Goal: Task Accomplishment & Management: Complete application form

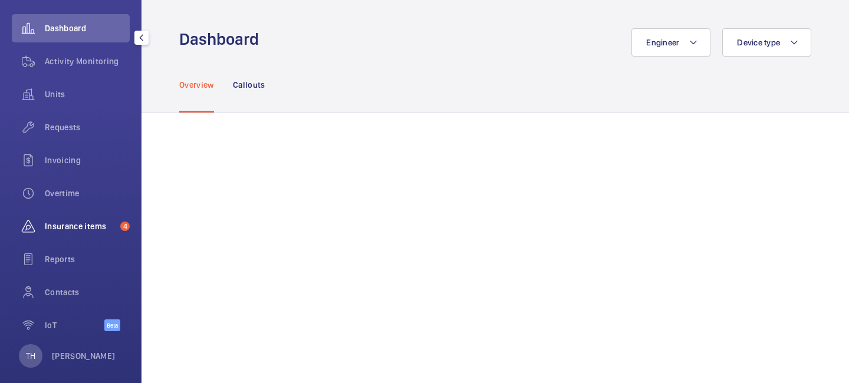
scroll to position [121, 0]
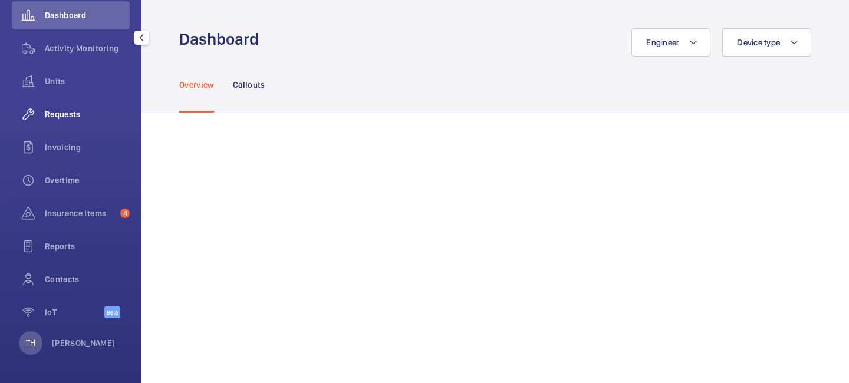
click at [67, 122] on div "Requests" at bounding box center [71, 114] width 118 height 28
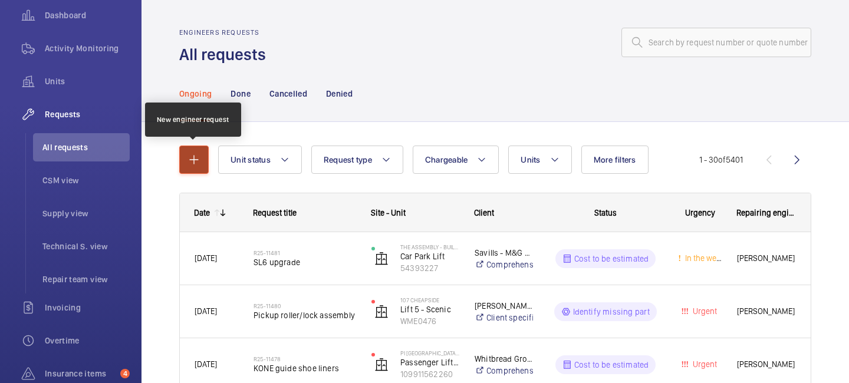
click at [192, 155] on mat-icon "button" at bounding box center [194, 160] width 14 height 14
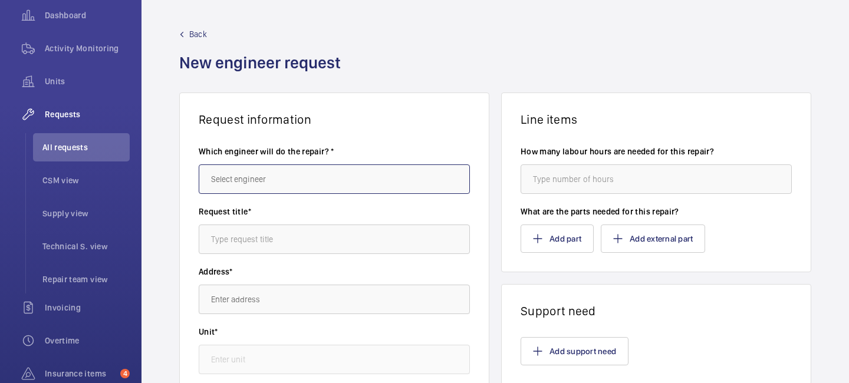
click at [255, 170] on input "text" at bounding box center [334, 179] width 271 height 29
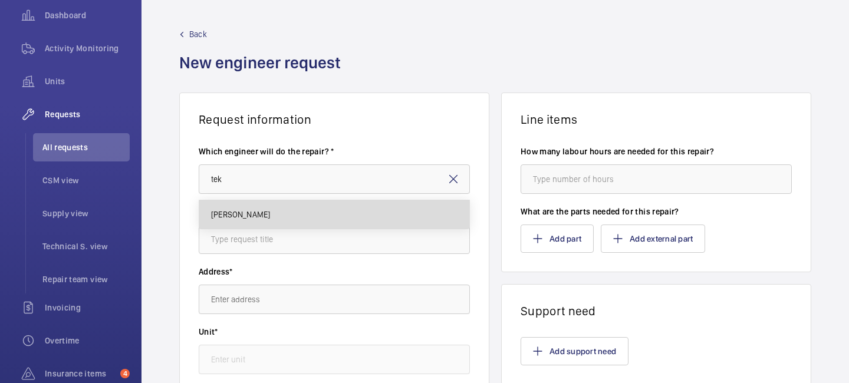
click at [248, 216] on span "[PERSON_NAME]" at bounding box center [240, 215] width 59 height 12
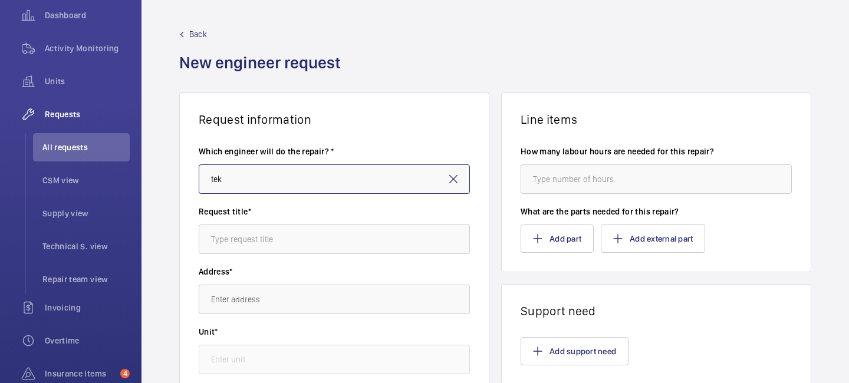
type input "[PERSON_NAME]"
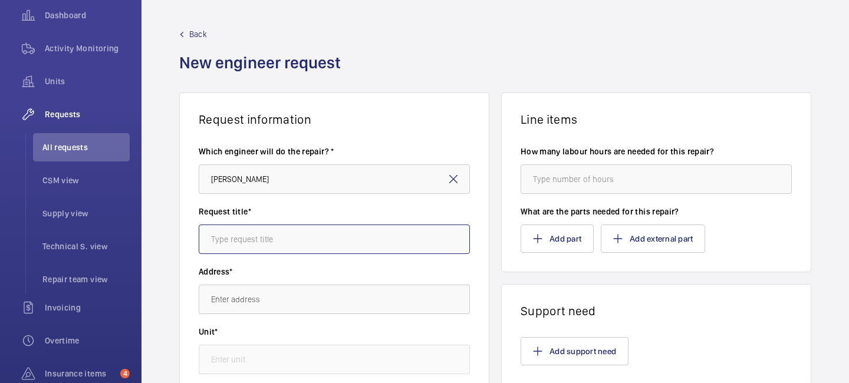
click at [249, 231] on input "text" at bounding box center [334, 239] width 271 height 29
drag, startPoint x: 288, startPoint y: 238, endPoint x: 192, endPoint y: 229, distance: 96.6
type input "Elevision [PERSON_NAME] Unit"
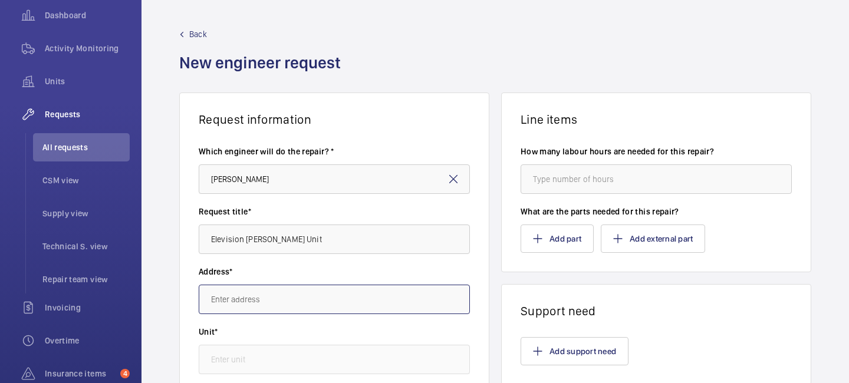
click at [245, 302] on input "text" at bounding box center [334, 299] width 271 height 29
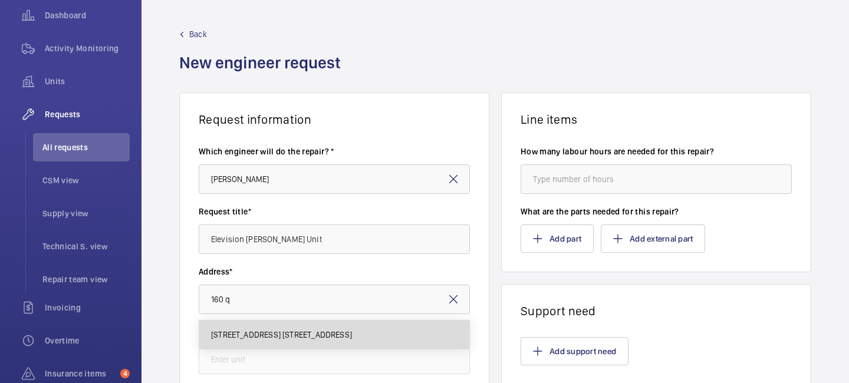
click at [278, 239] on body "Filters Dashboard Activity Monitoring Units Requests All requests CSM view Supp…" at bounding box center [424, 191] width 849 height 383
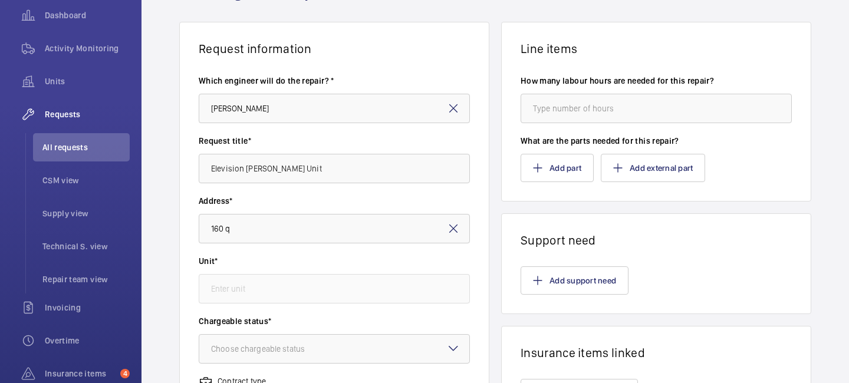
scroll to position [78, 0]
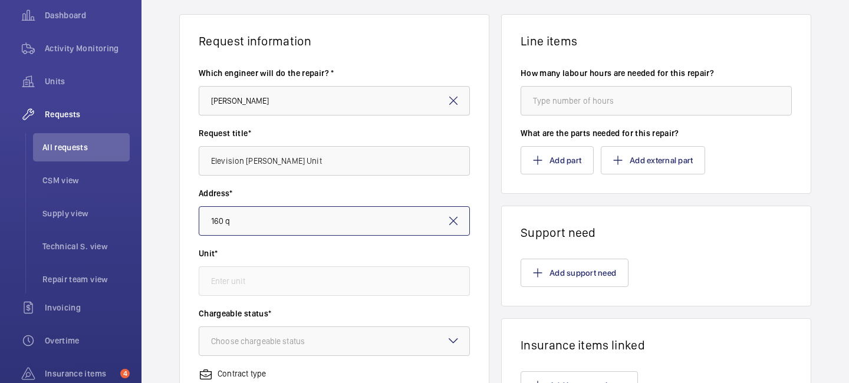
click at [313, 222] on input "160 q" at bounding box center [334, 220] width 271 height 29
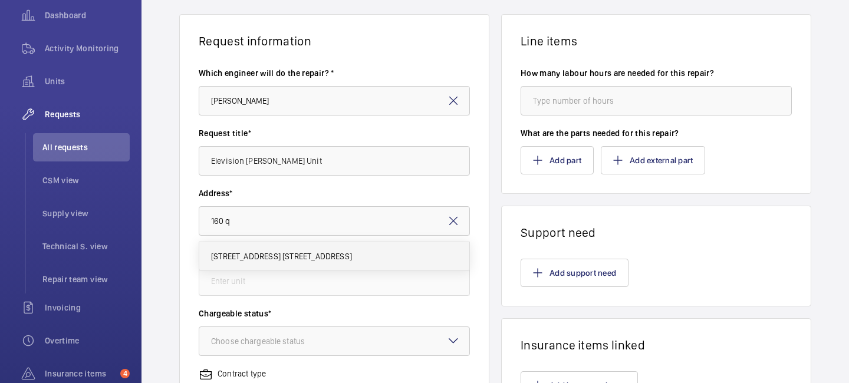
click at [304, 245] on mat-option "[STREET_ADDRESS] [STREET_ADDRESS]" at bounding box center [334, 256] width 270 height 28
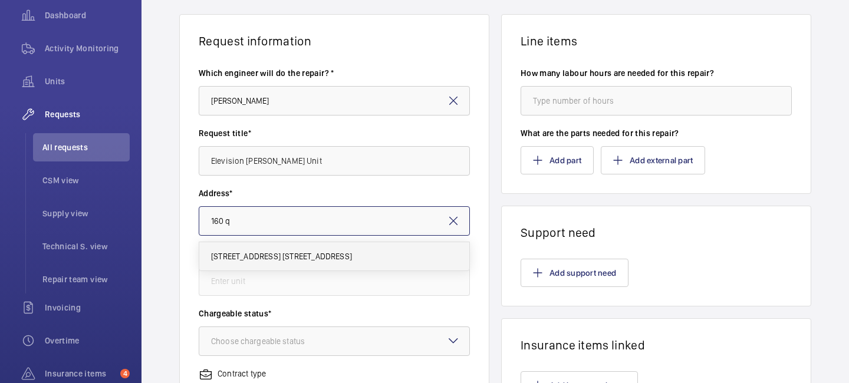
type input "[STREET_ADDRESS] [STREET_ADDRESS]"
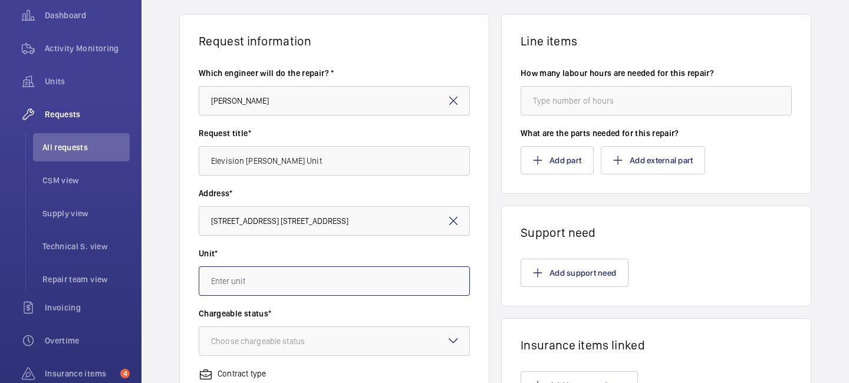
click at [289, 271] on input "text" at bounding box center [334, 281] width 271 height 29
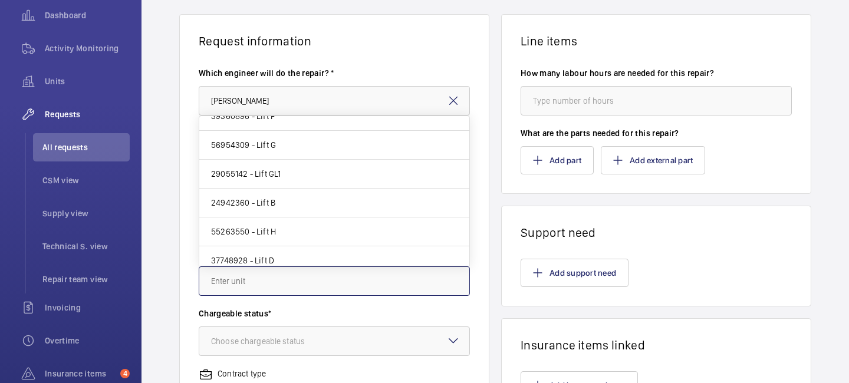
scroll to position [250, 0]
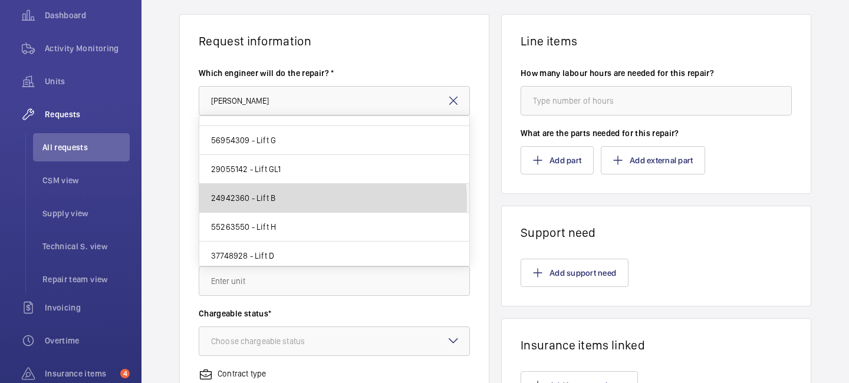
click at [296, 202] on mat-option "24942360 - Lift B" at bounding box center [334, 198] width 270 height 29
type input "24942360 - Lift B"
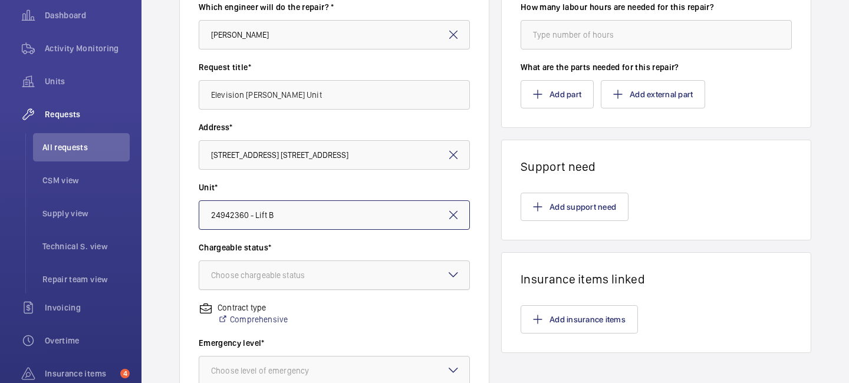
scroll to position [156, 0]
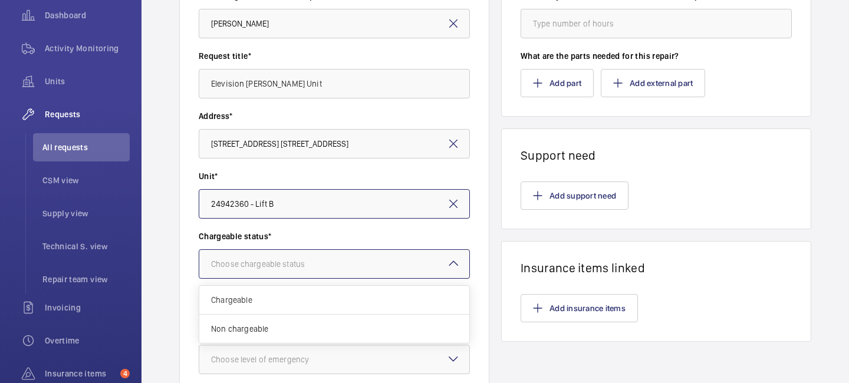
click at [291, 269] on div "Choose chargeable status" at bounding box center [272, 264] width 123 height 12
click at [281, 298] on span "Chargeable" at bounding box center [334, 300] width 246 height 12
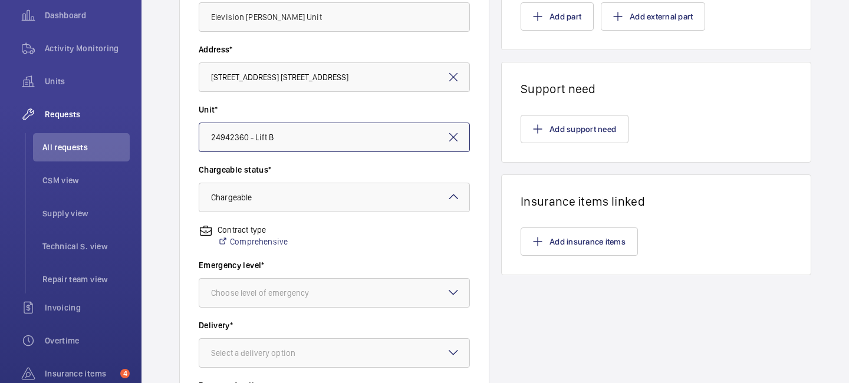
scroll to position [284, 0]
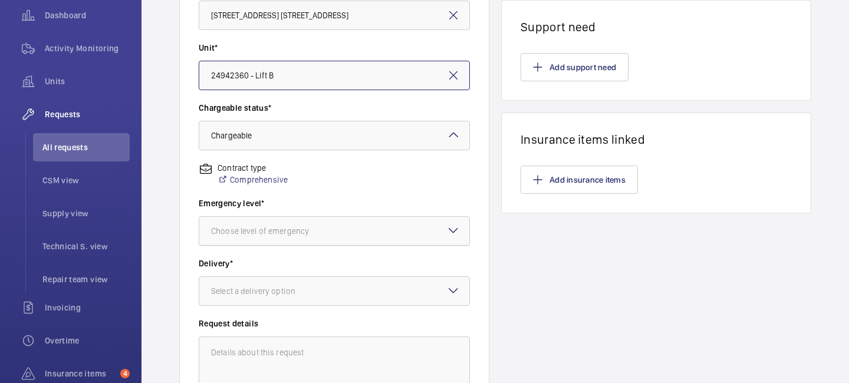
click at [292, 229] on div "Choose level of emergency" at bounding box center [274, 231] width 127 height 12
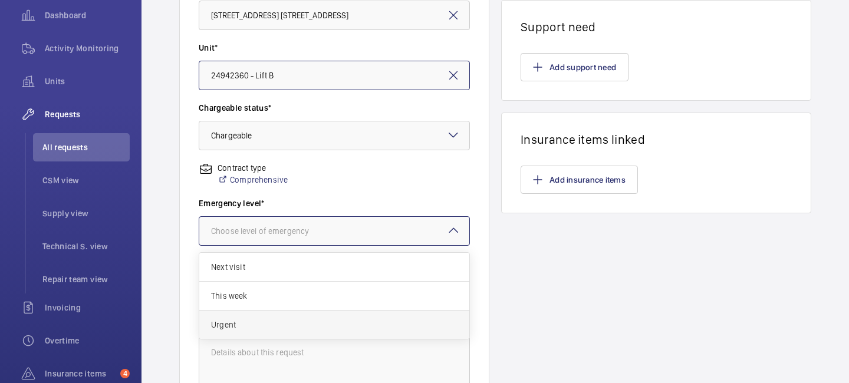
click at [268, 316] on div "Urgent" at bounding box center [334, 325] width 270 height 28
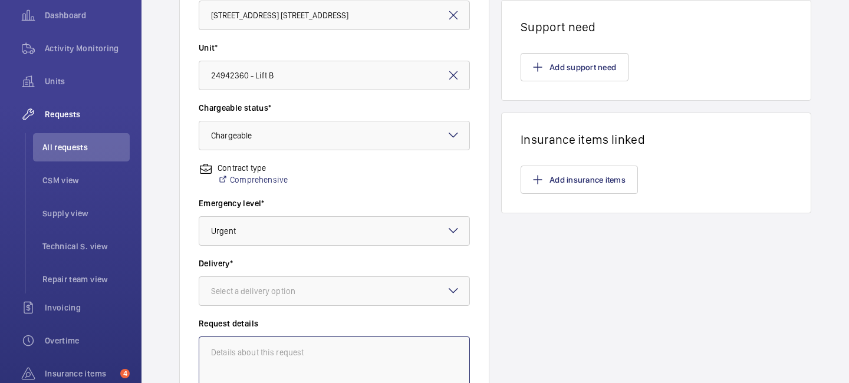
click at [351, 351] on textarea at bounding box center [334, 376] width 271 height 79
type textarea "Tek dealing with this."
click at [637, 337] on div "Line items How many labour hours are needed for this repair? What are the parts…" at bounding box center [656, 121] width 310 height 627
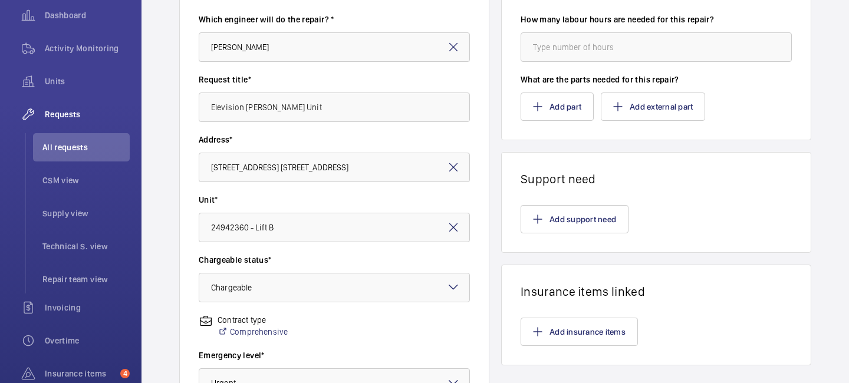
scroll to position [0, 0]
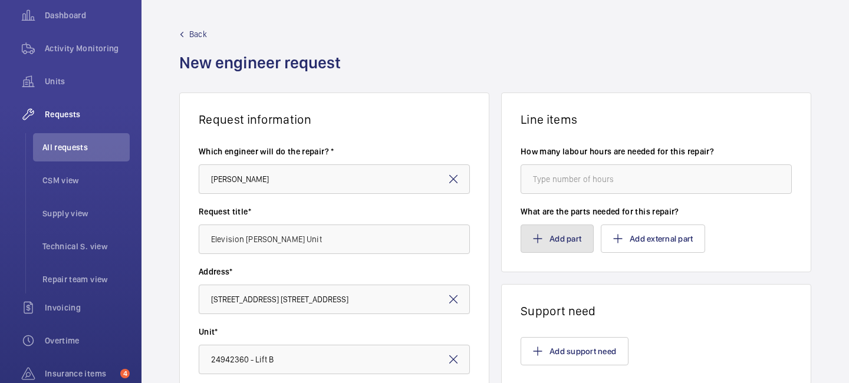
click at [553, 237] on button "Add part" at bounding box center [557, 239] width 73 height 28
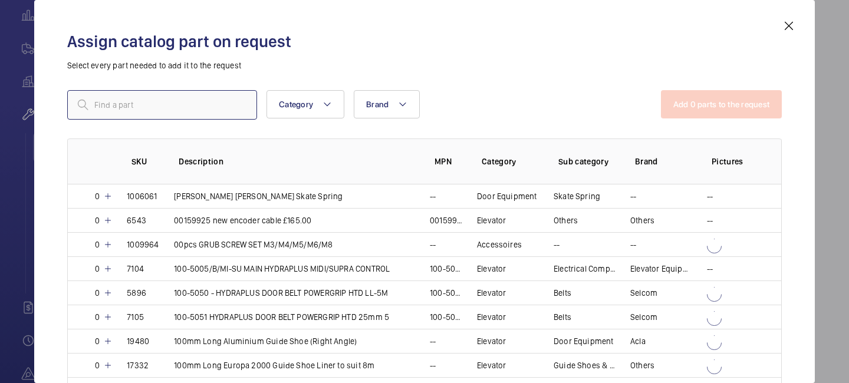
click at [216, 107] on input "text" at bounding box center [162, 104] width 190 height 29
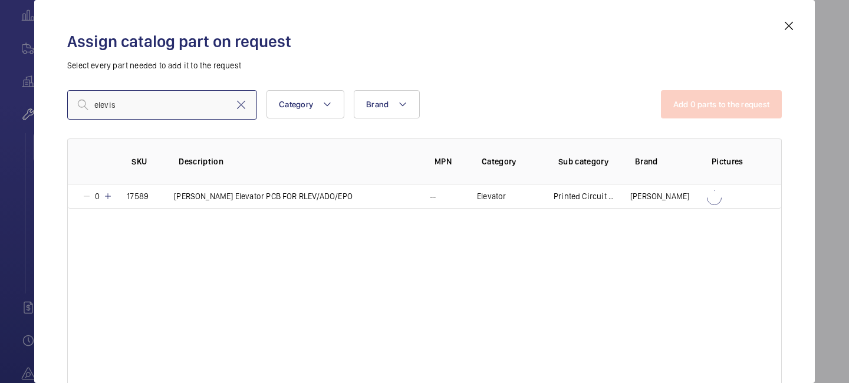
type input "elevis"
click at [787, 30] on mat-icon at bounding box center [789, 26] width 14 height 14
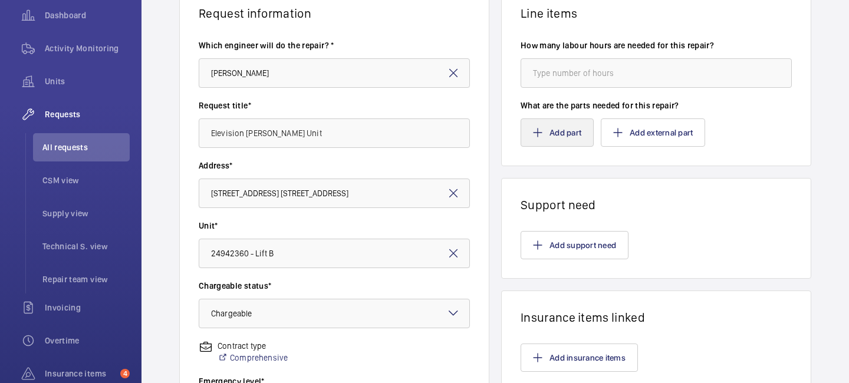
scroll to position [131, 0]
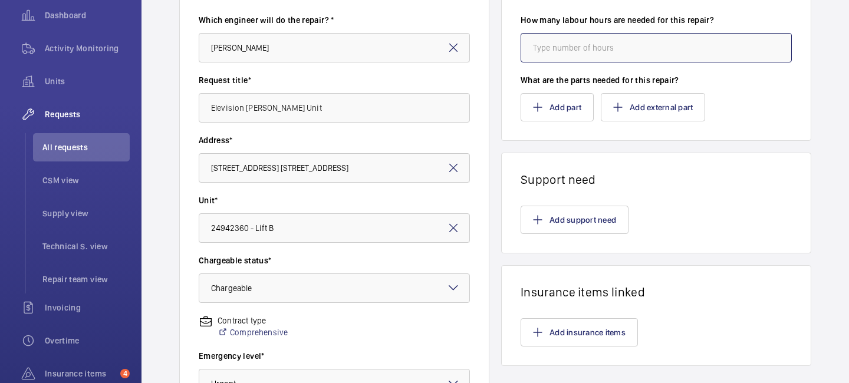
click at [571, 44] on input "number" at bounding box center [656, 47] width 271 height 29
type input "8"
click at [604, 163] on wm-front-card-header "Support need" at bounding box center [656, 170] width 309 height 34
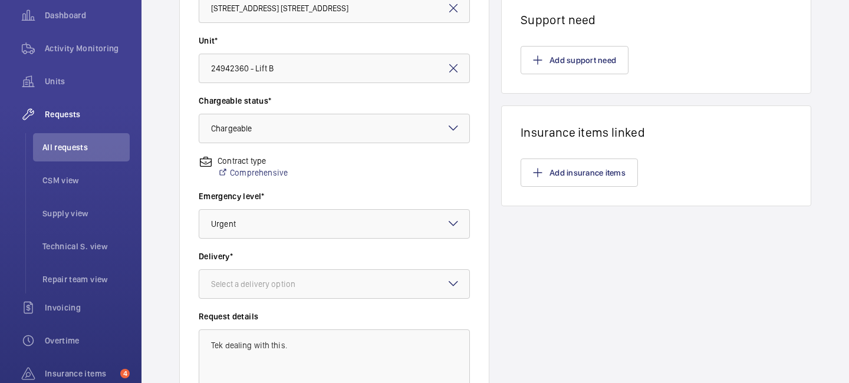
scroll to position [421, 0]
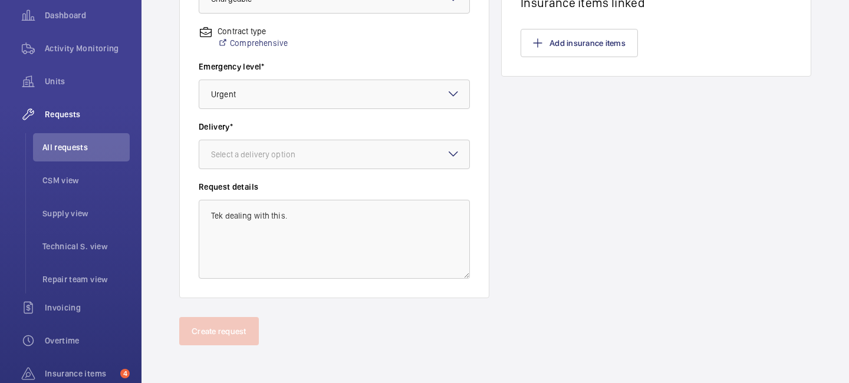
click at [451, 160] on div "Select a delivery option" at bounding box center [334, 154] width 271 height 29
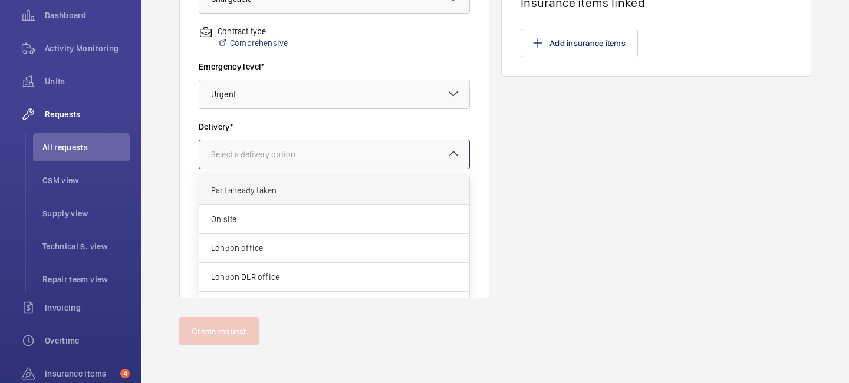
click at [406, 202] on div "Part already taken" at bounding box center [334, 190] width 270 height 29
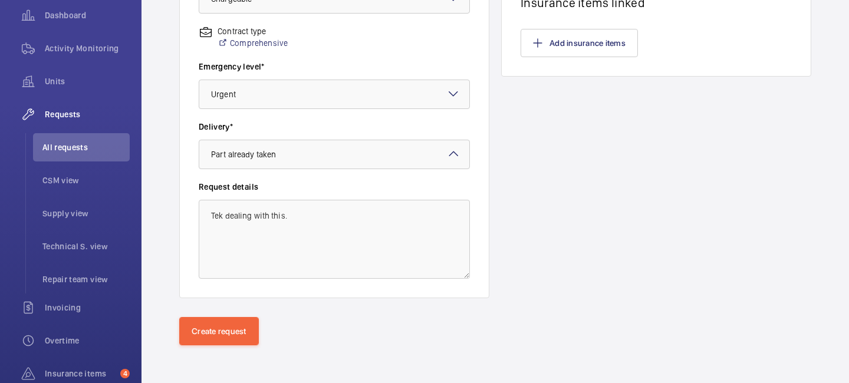
click at [235, 347] on div "Create request" at bounding box center [496, 350] width 708 height 66
click at [234, 340] on button "Create request" at bounding box center [219, 331] width 80 height 28
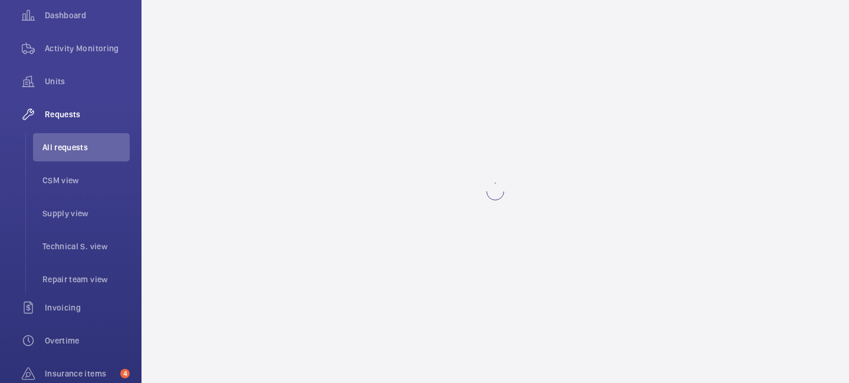
scroll to position [0, 0]
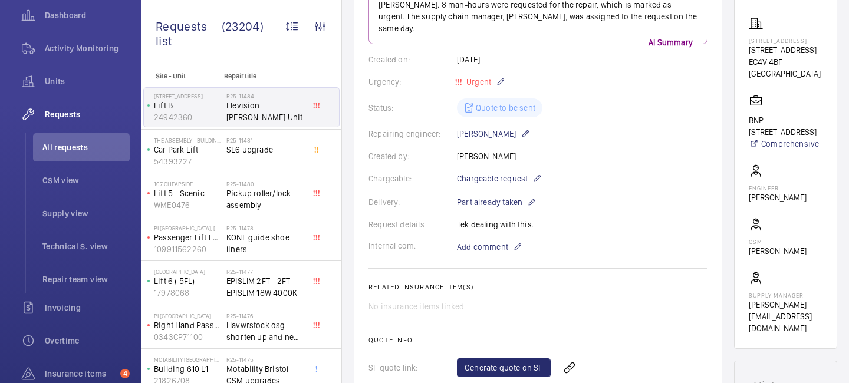
scroll to position [308, 0]
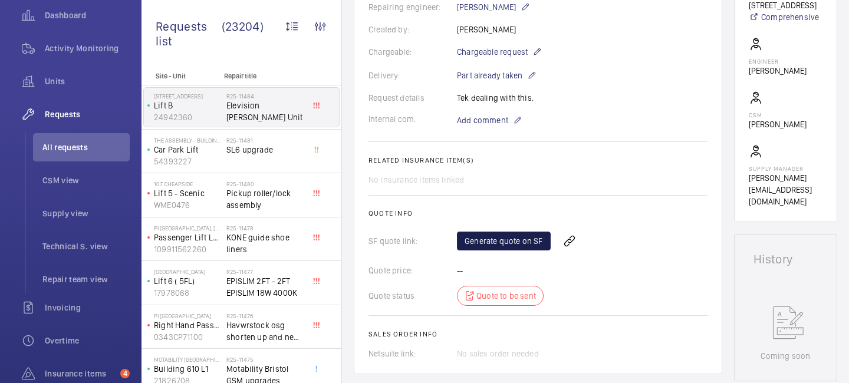
click at [482, 238] on link "Generate quote on SF" at bounding box center [504, 241] width 94 height 19
